Goal: Task Accomplishment & Management: Manage account settings

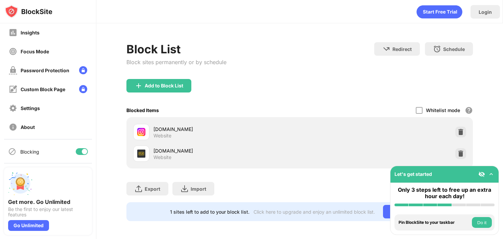
scroll to position [41, 0]
click at [76, 149] on div at bounding box center [82, 151] width 12 height 7
click at [79, 155] on div "Blocking" at bounding box center [48, 151] width 88 height 16
click at [78, 150] on div at bounding box center [82, 151] width 12 height 7
